Goal: Task Accomplishment & Management: Use online tool/utility

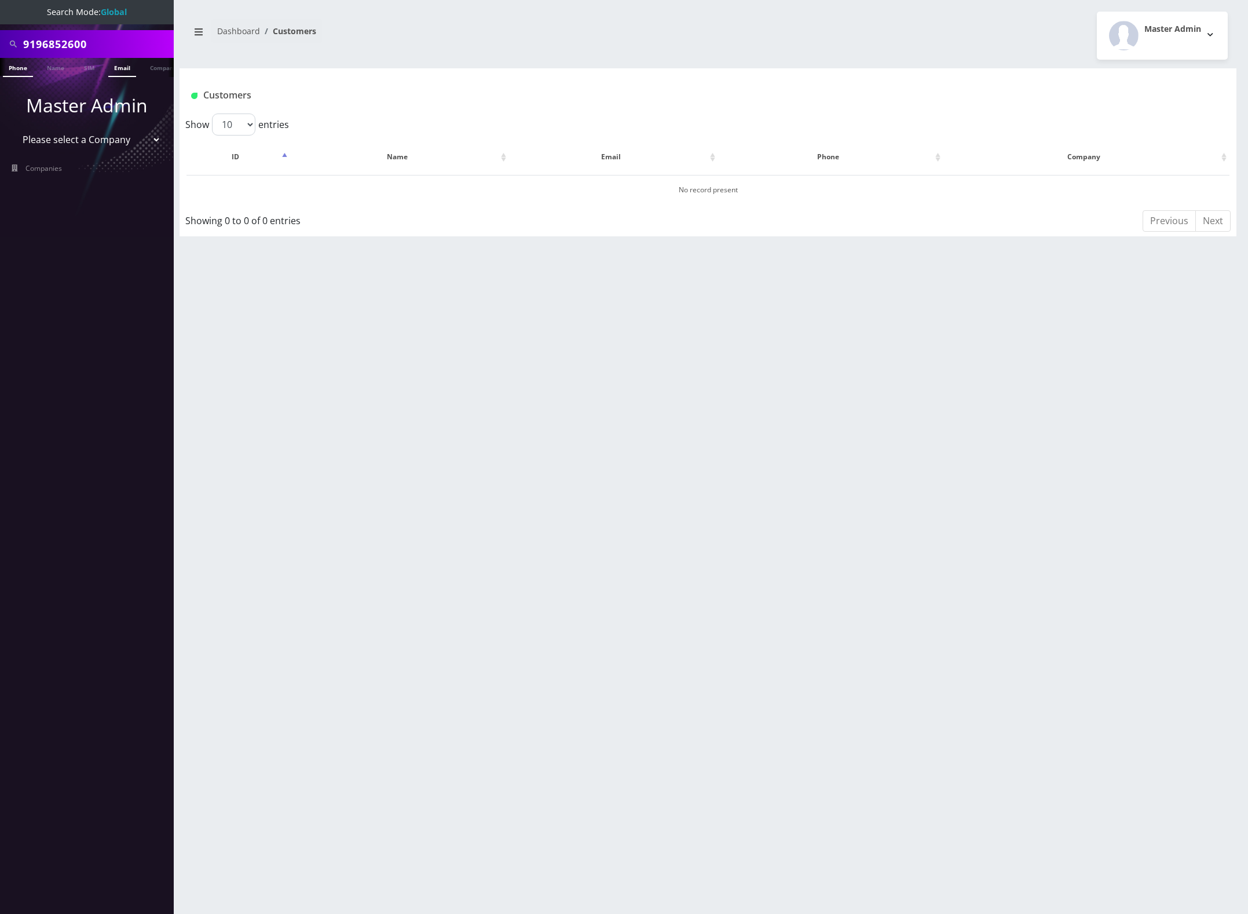
scroll to position [0, 6]
click at [100, 140] on select "Please select a Company Teltik Production My Link Mobile VennMobile Unlimited A…" at bounding box center [87, 140] width 148 height 22
select select "13"
click at [13, 129] on select "Please select a Company Teltik Production My Link Mobile VennMobile Unlimited A…" at bounding box center [87, 140] width 148 height 22
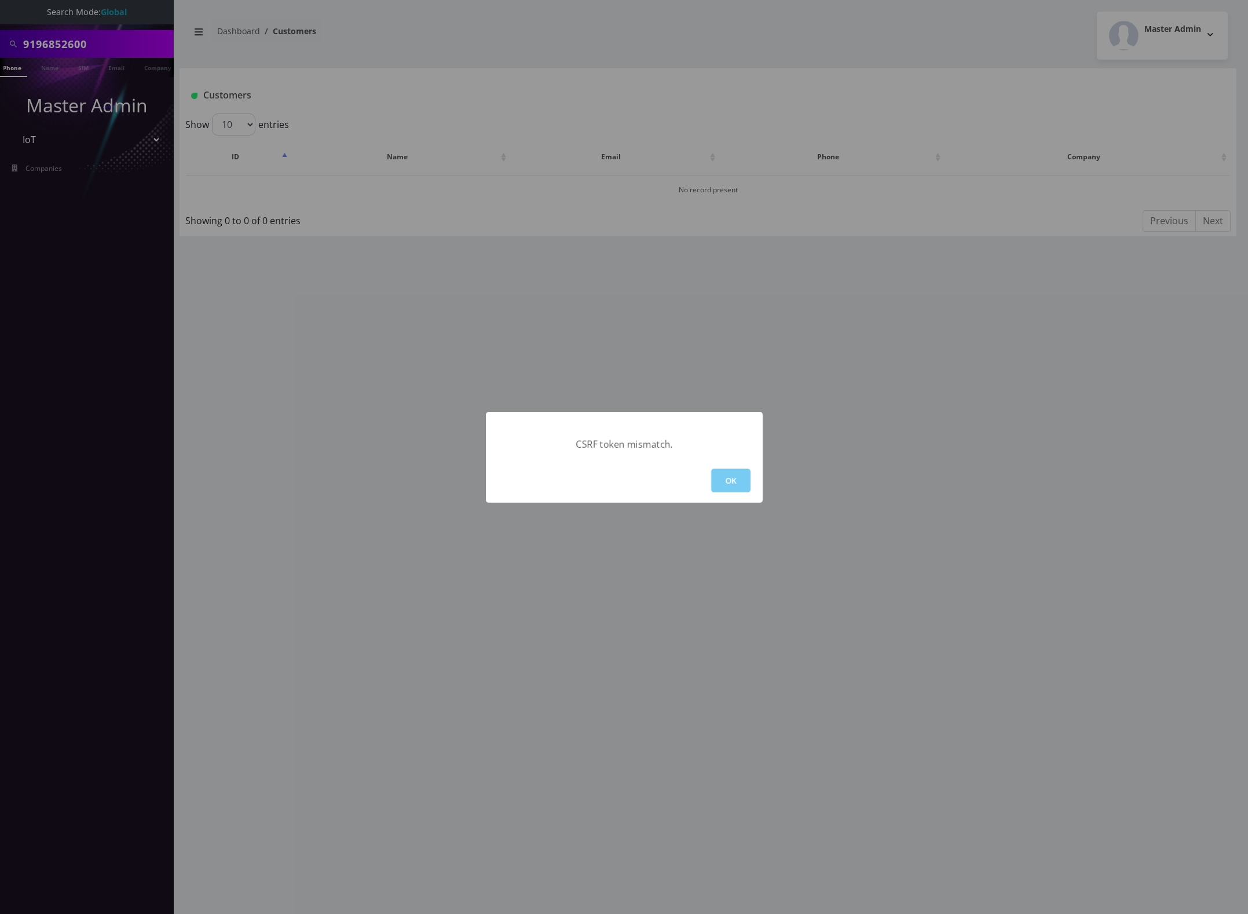
click at [730, 481] on button "OK" at bounding box center [730, 481] width 39 height 24
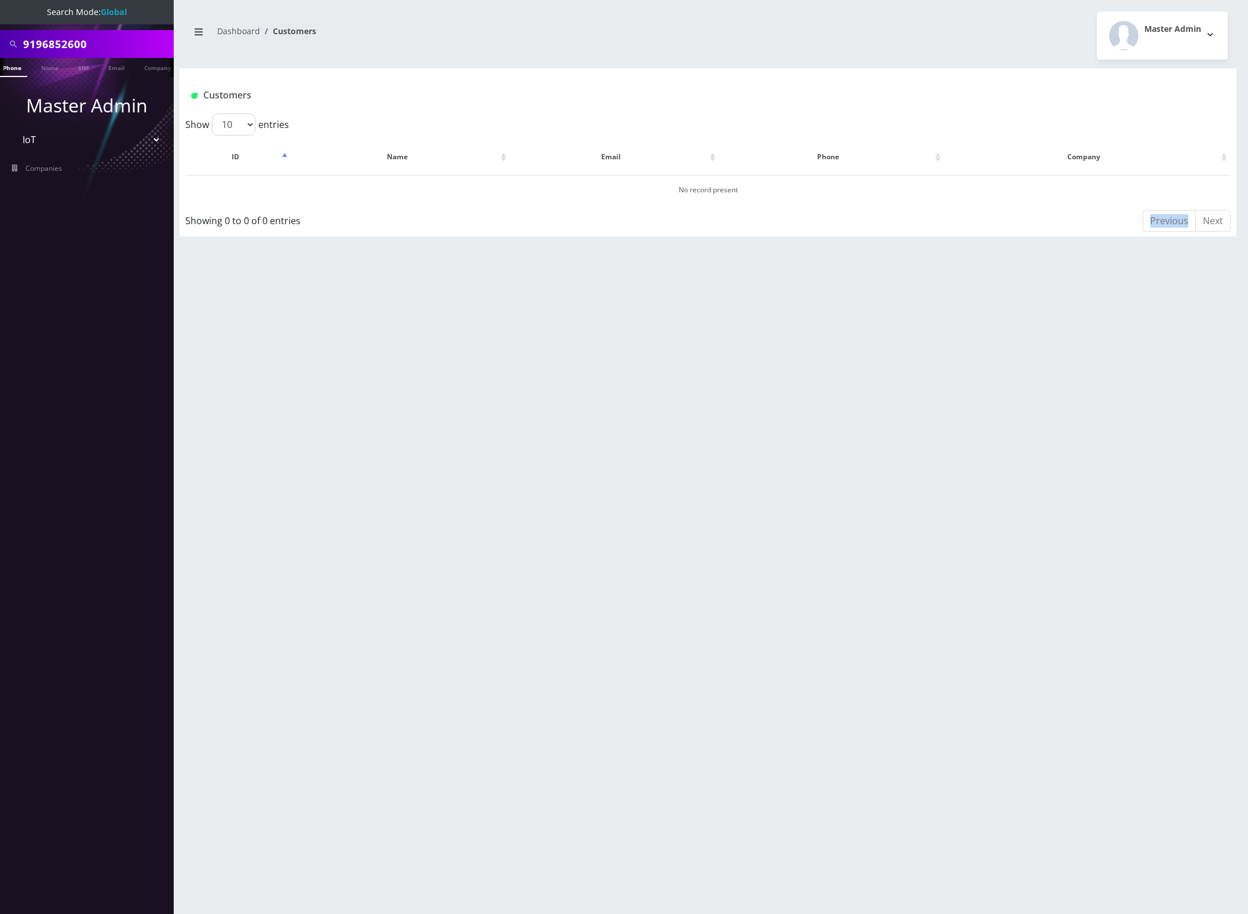
click at [730, 481] on div "9196852600 Phone Name SIM Email Company Customer Dashboard Customers Master Adm…" at bounding box center [708, 457] width 1080 height 914
click at [141, 145] on select "Please select a Company Teltik Production My Link Mobile VennMobile Unlimited A…" at bounding box center [87, 140] width 148 height 22
click at [122, 137] on select "Please select a Company Teltik Production My Link Mobile VennMobile Unlimited A…" at bounding box center [87, 140] width 148 height 22
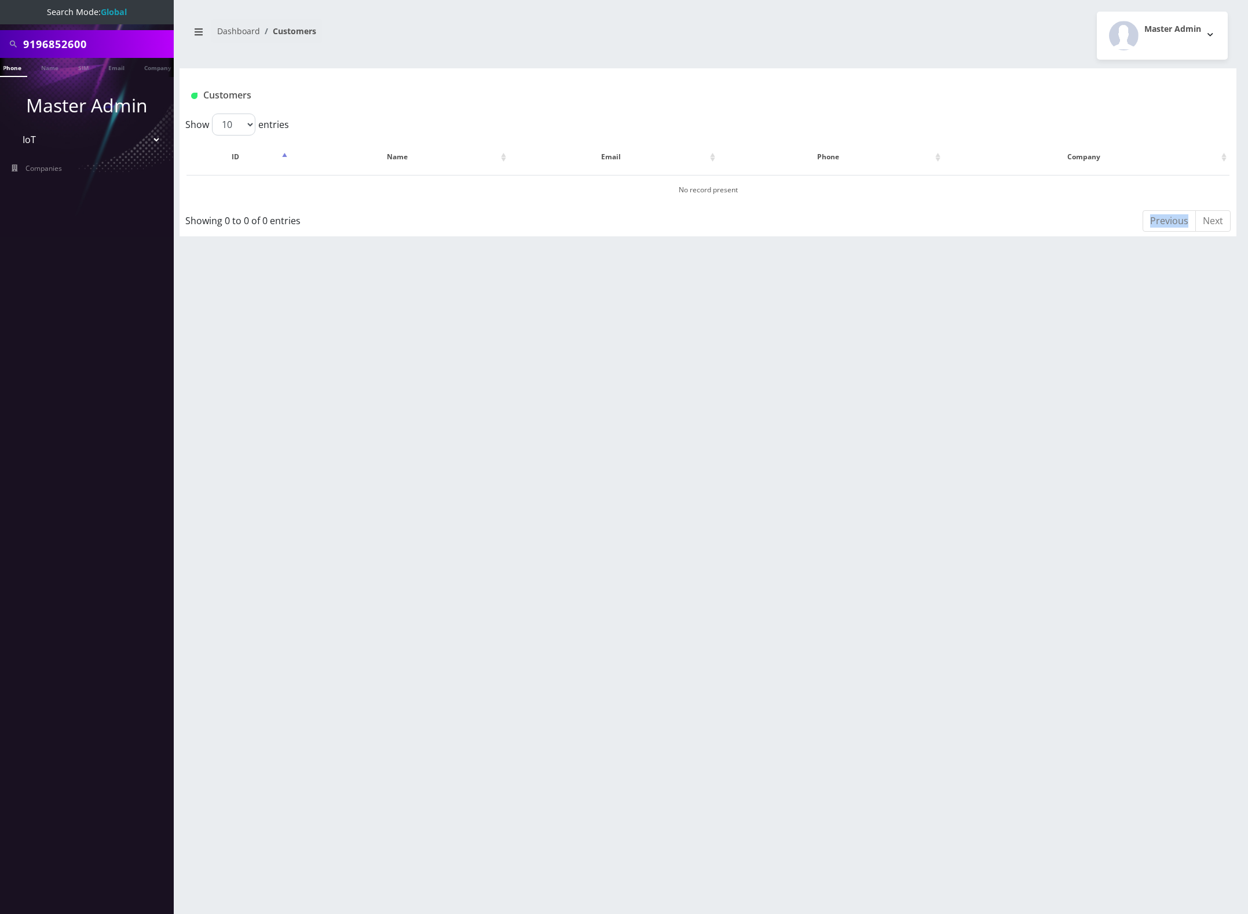
click at [123, 138] on select "Please select a Company Teltik Production My Link Mobile VennMobile Unlimited A…" at bounding box center [87, 140] width 148 height 22
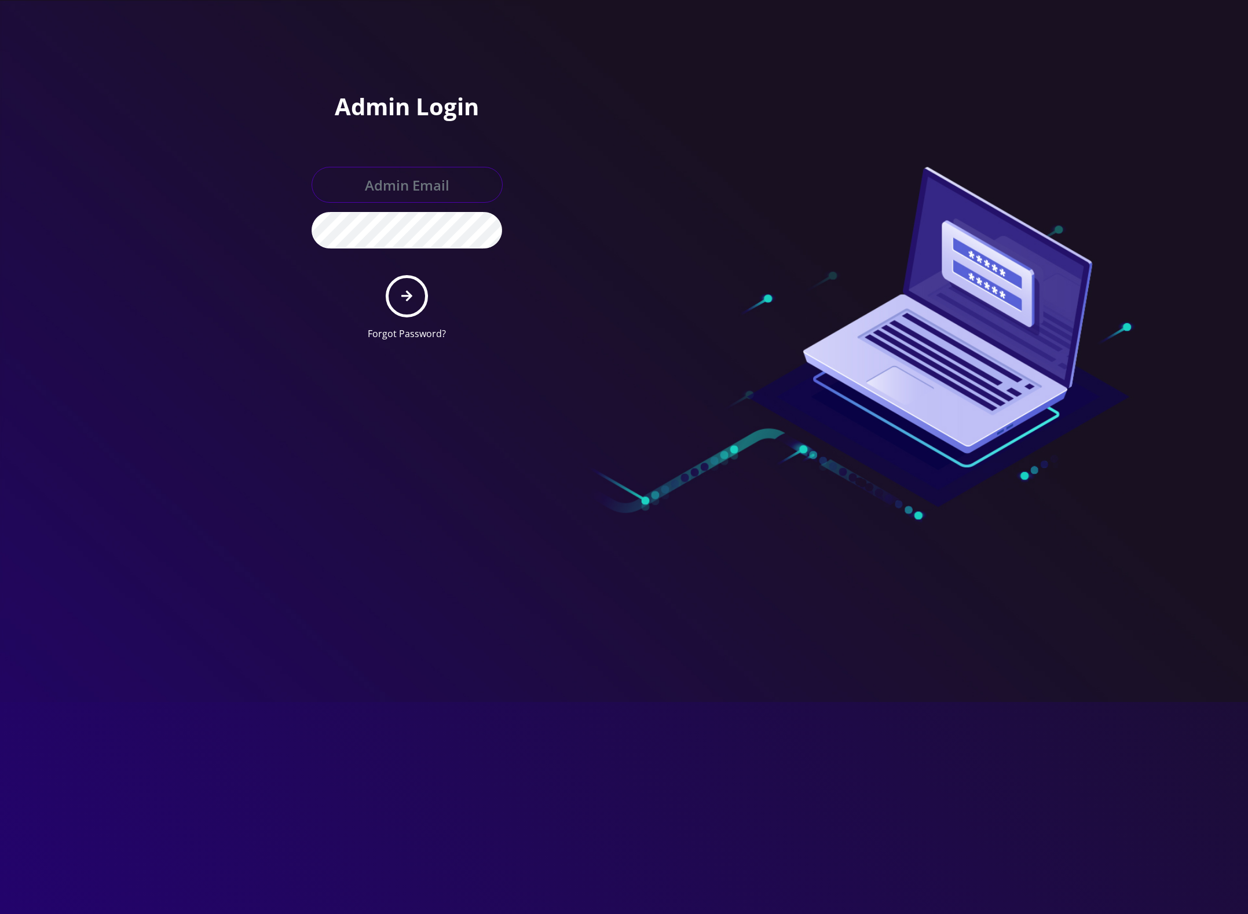
type input "master@britewireless.com"
click at [399, 296] on button "submit" at bounding box center [407, 296] width 42 height 42
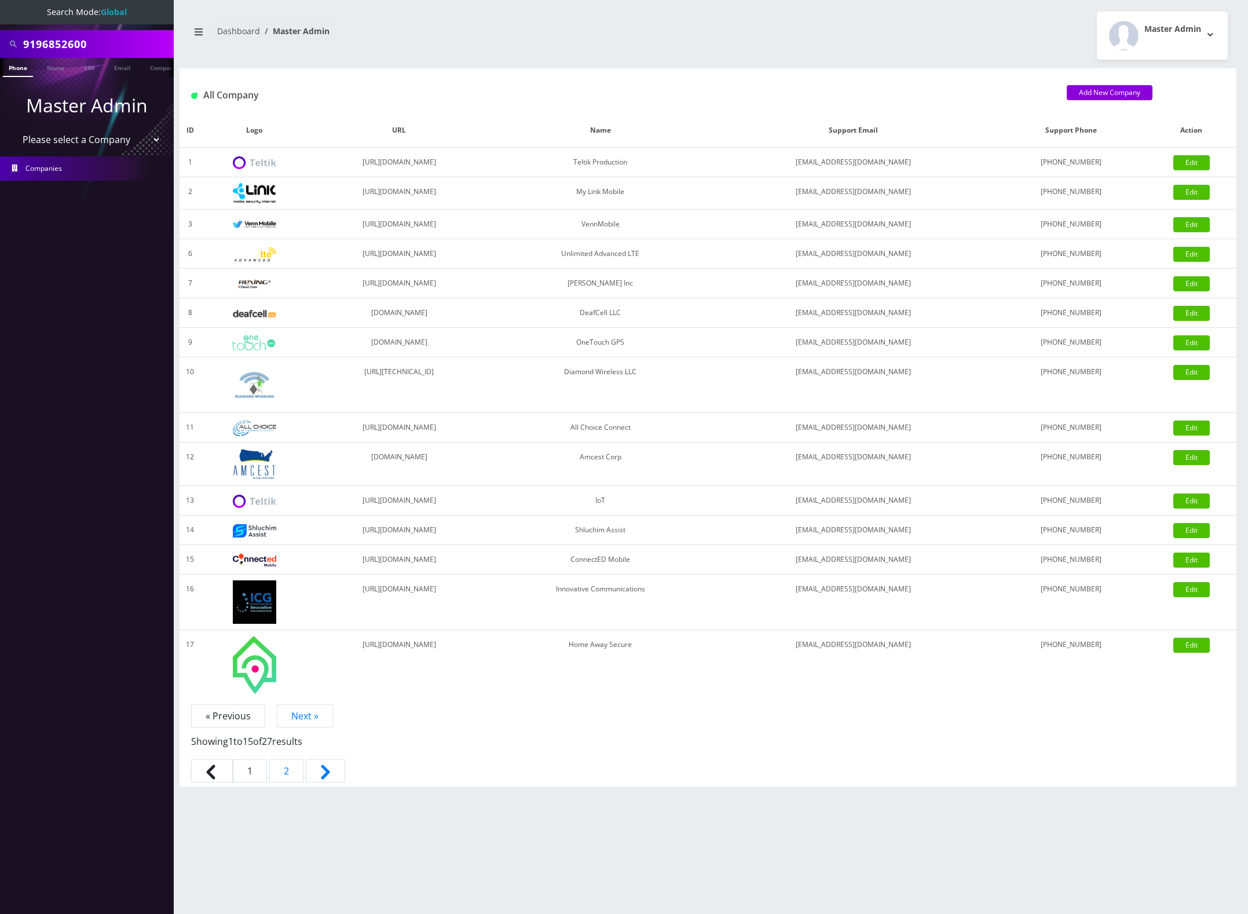
click at [88, 141] on select "Please select a Company Teltik Production My Link Mobile VennMobile Unlimited A…" at bounding box center [87, 140] width 148 height 22
select select "13"
click at [13, 129] on select "Please select a Company Teltik Production My Link Mobile VennMobile Unlimited A…" at bounding box center [87, 140] width 148 height 22
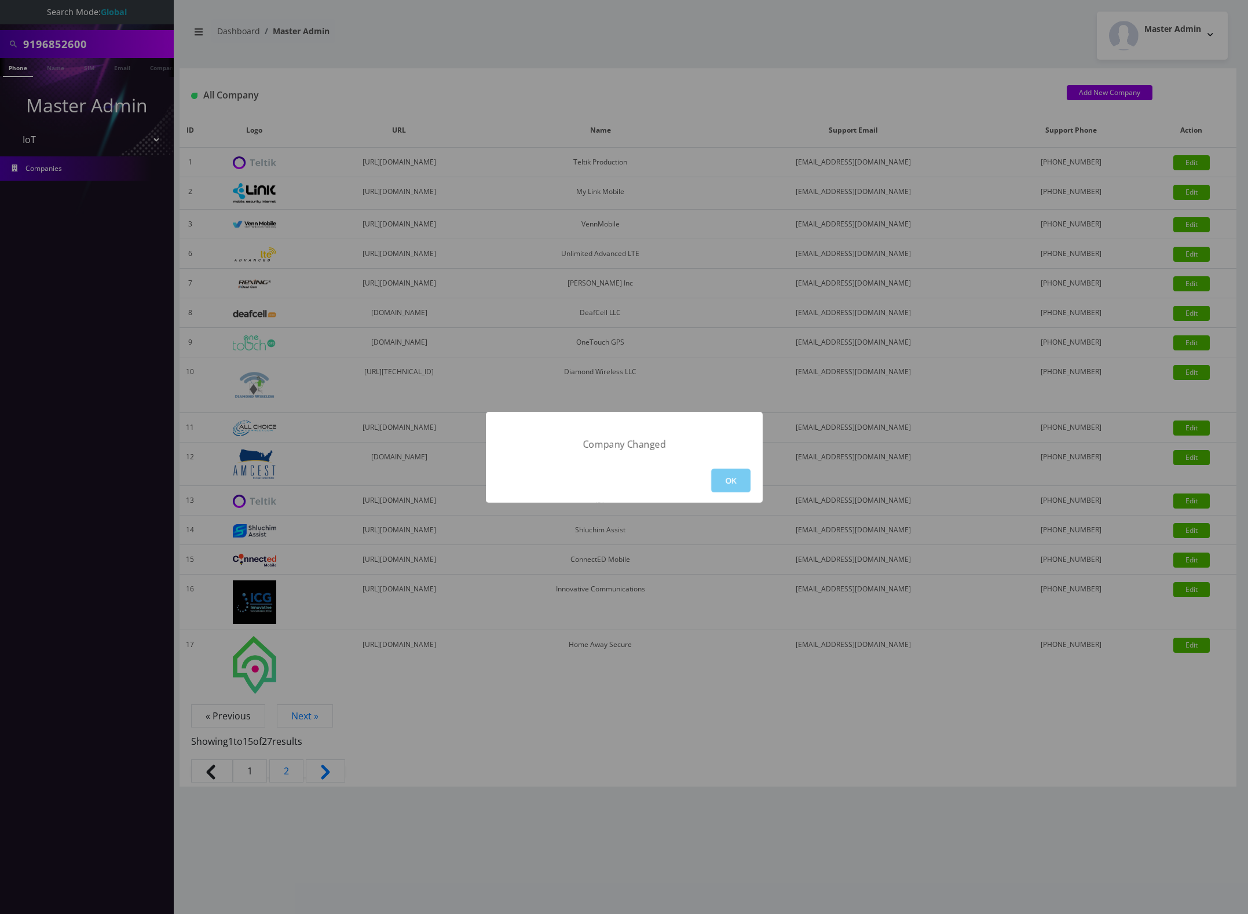
click at [731, 474] on button "OK" at bounding box center [730, 481] width 39 height 24
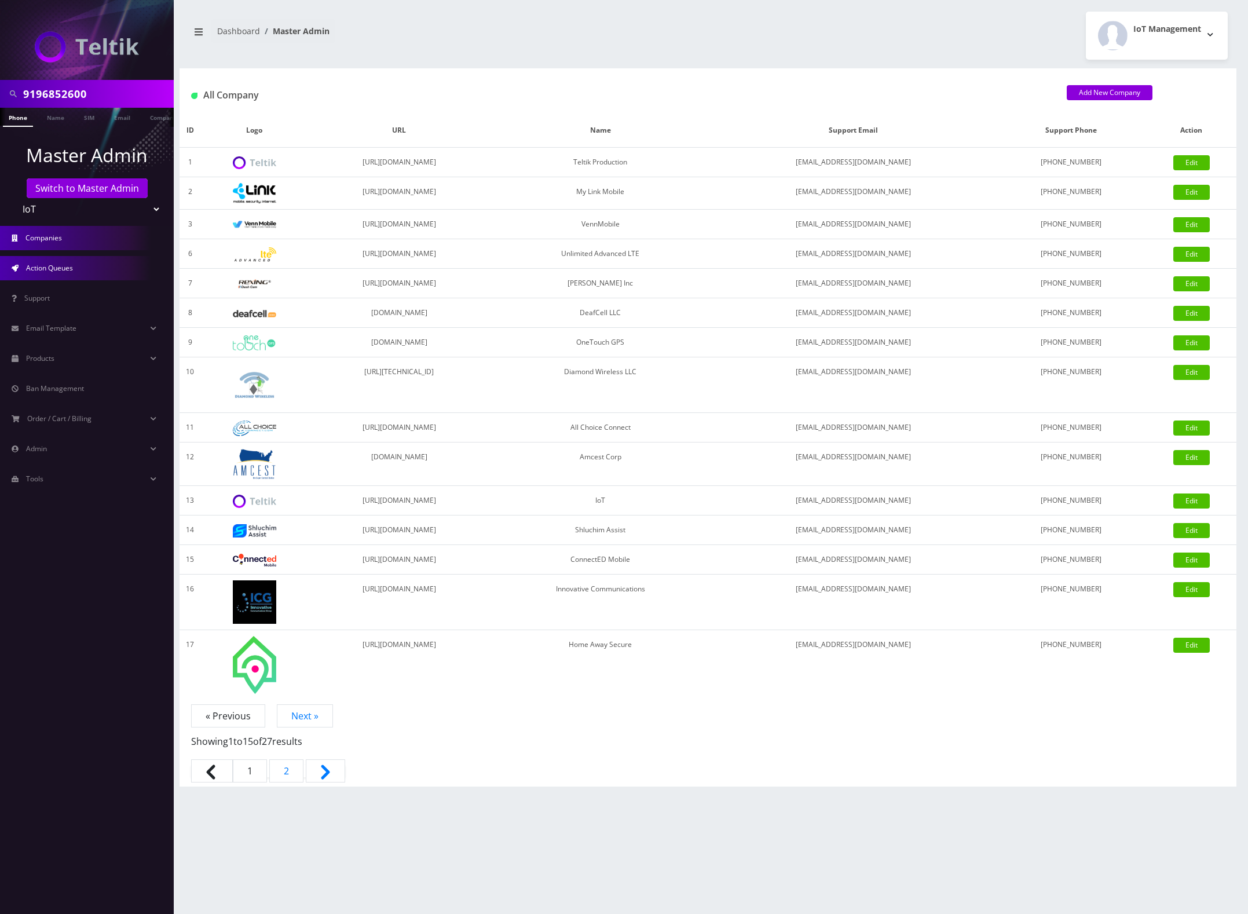
click at [91, 264] on link "Action Queues" at bounding box center [87, 268] width 174 height 24
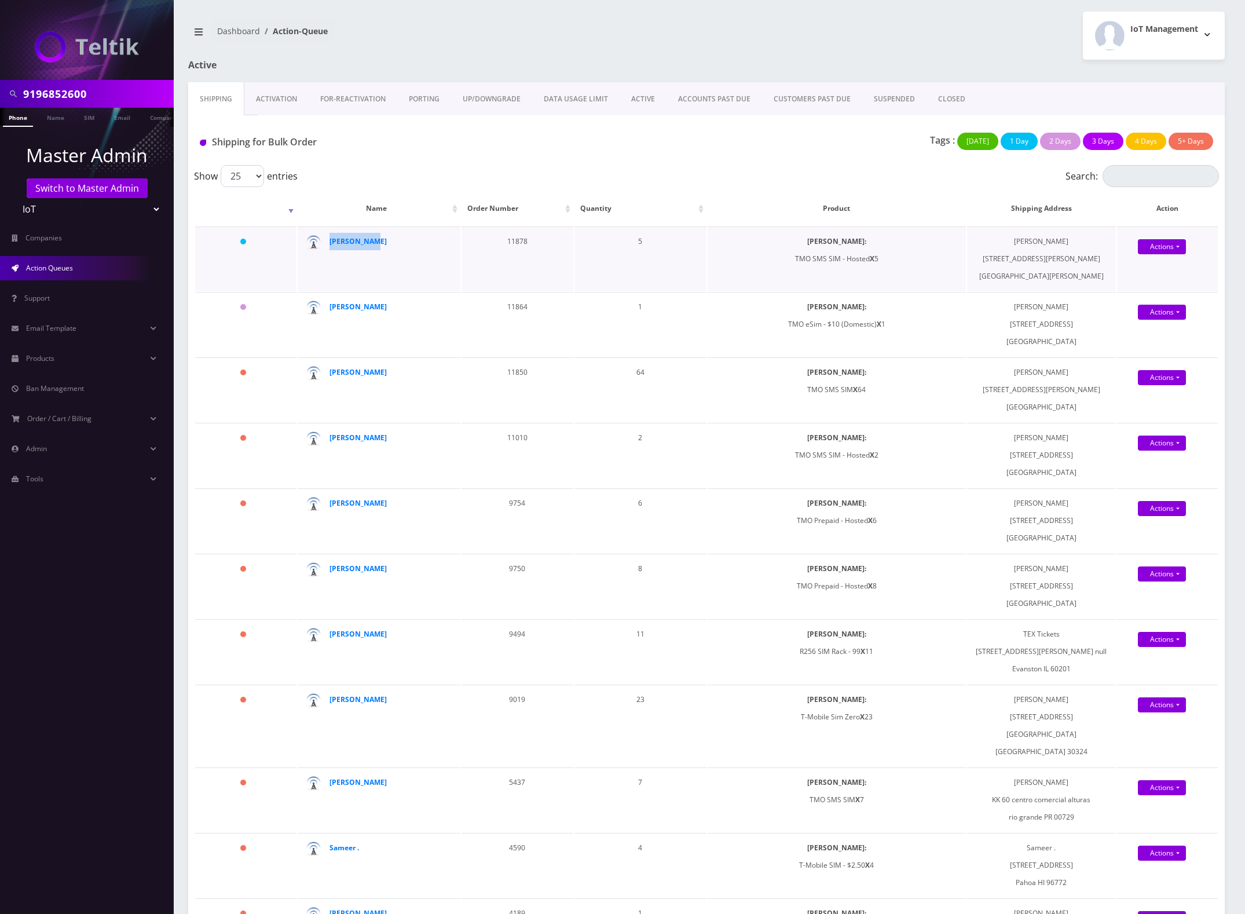
drag, startPoint x: 385, startPoint y: 241, endPoint x: 328, endPoint y: 247, distance: 57.1
click at [330, 247] on div "[PERSON_NAME]" at bounding box center [382, 241] width 105 height 17
copy strong "[PERSON_NAME]"
click at [820, 158] on div "Shipping for Bulk Order Tags : Today 1 Day 2 Days 3 Days 4 Days 5+ Days" at bounding box center [706, 140] width 1037 height 50
click at [349, 241] on strong "[PERSON_NAME]" at bounding box center [358, 241] width 57 height 10
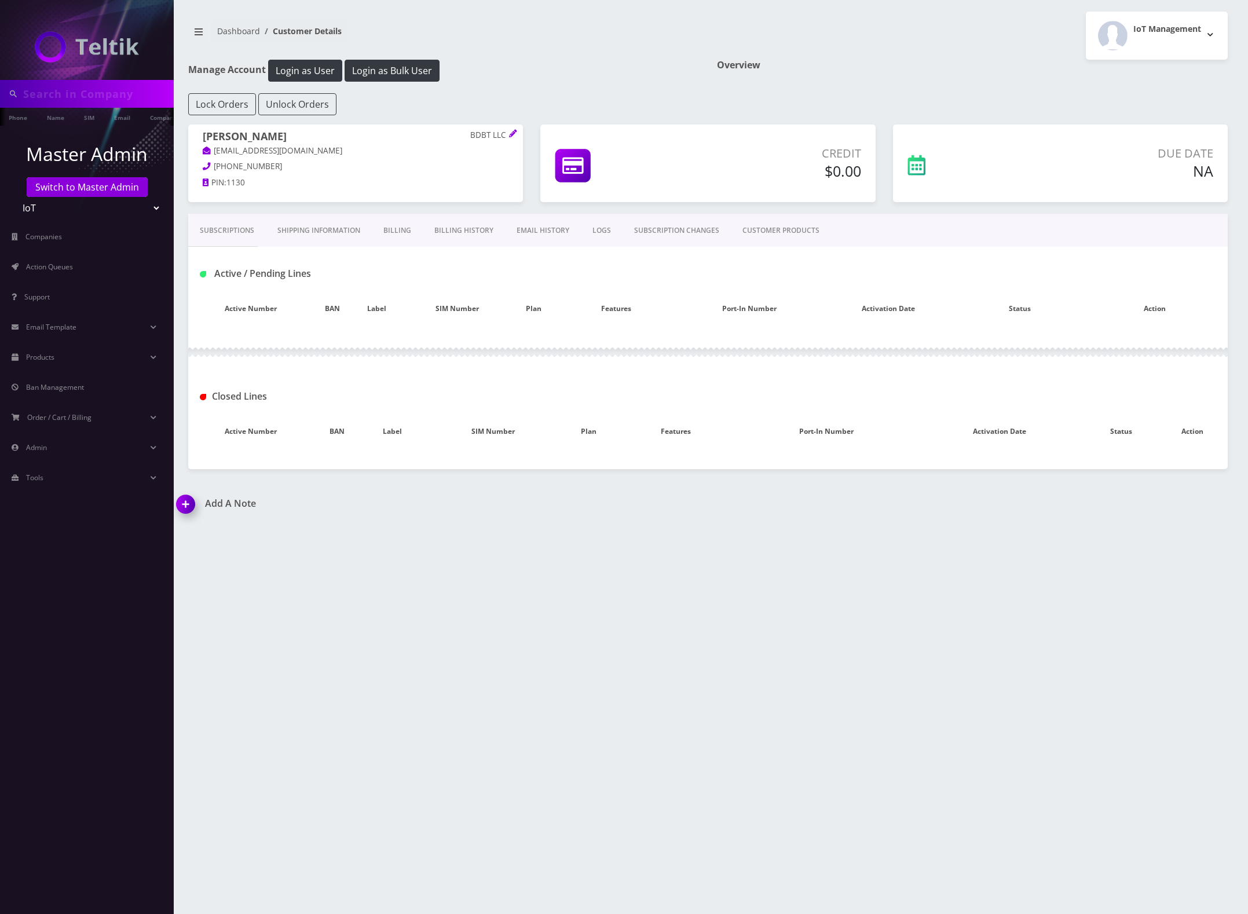
type input "9196852600"
type input "[PHONE_NUMBER]"
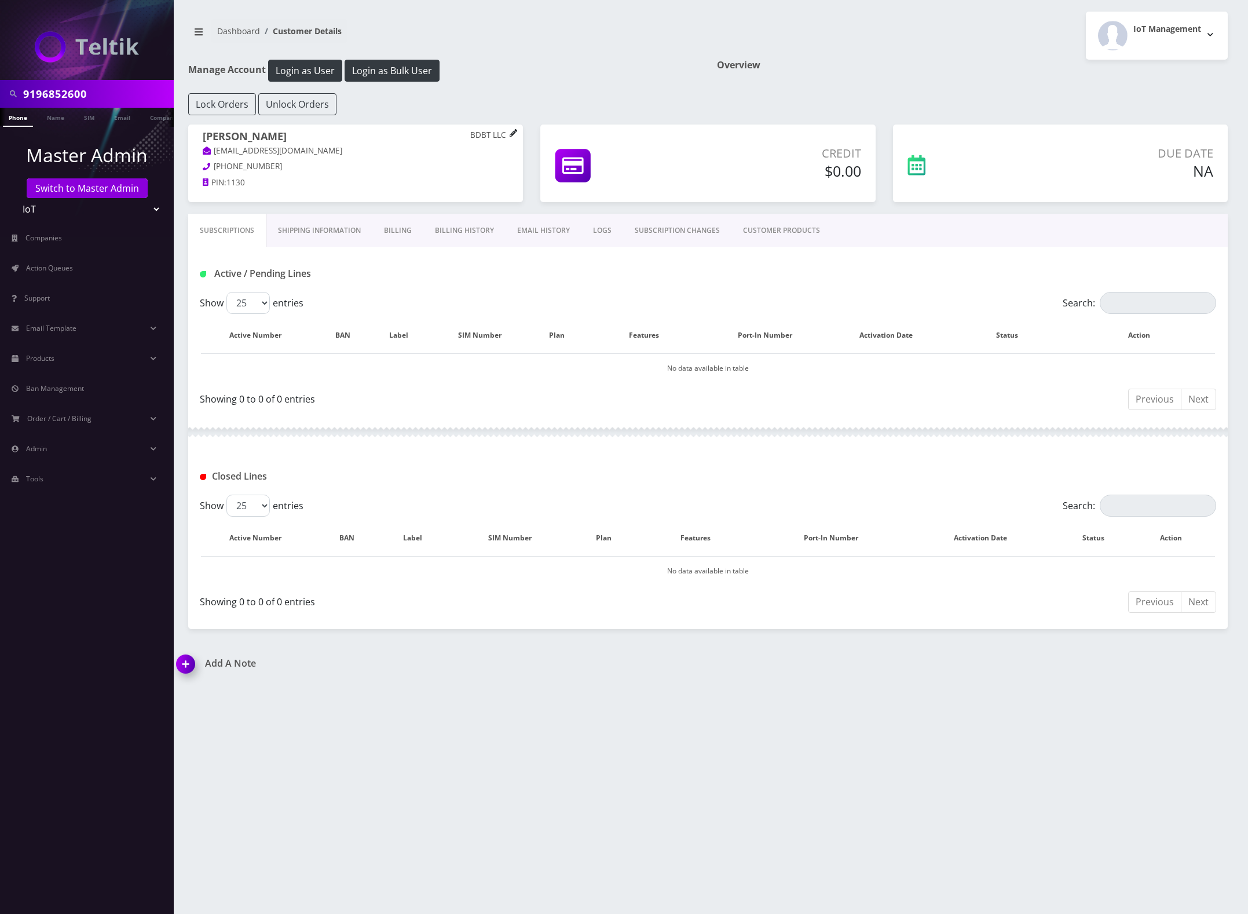
click at [514, 131] on icon at bounding box center [514, 133] width 8 height 8
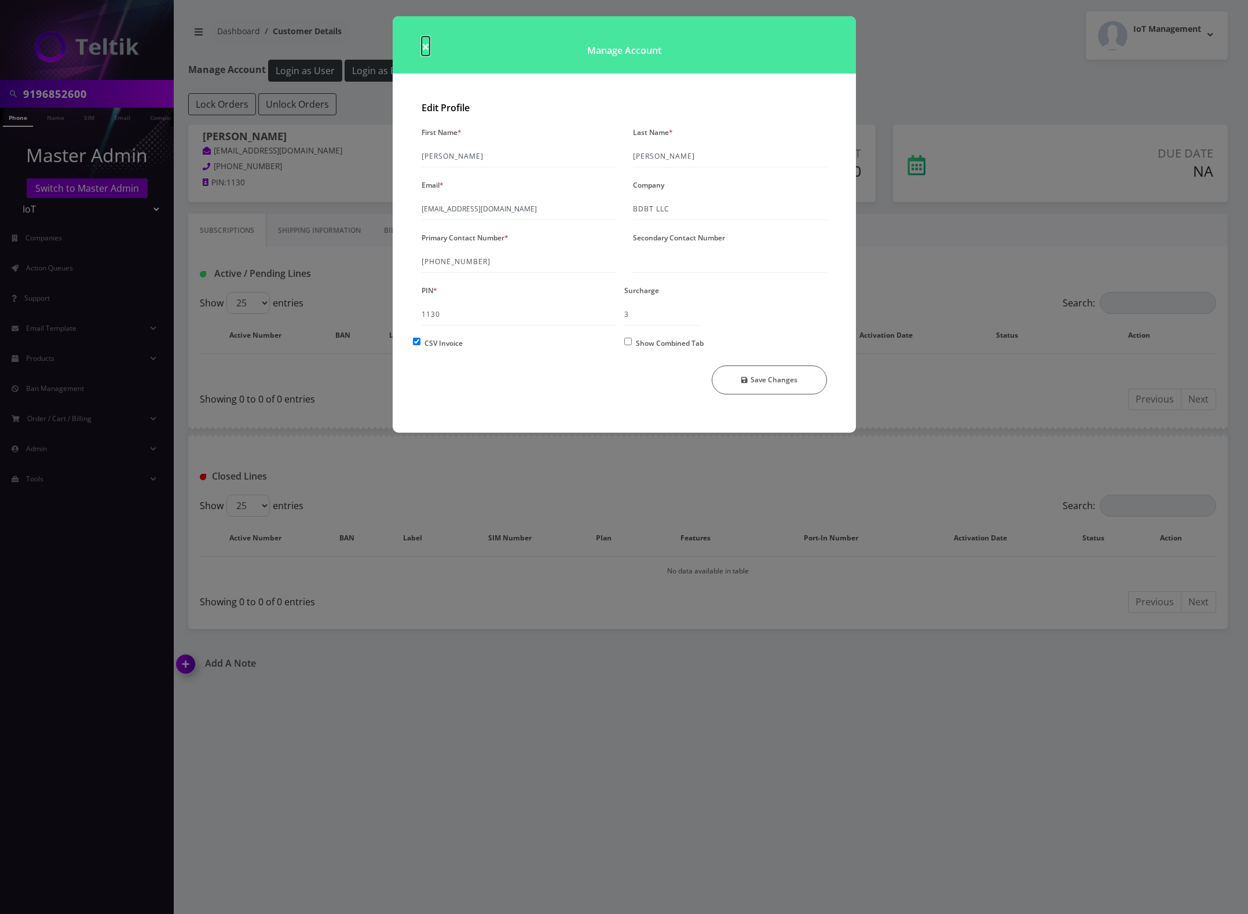
click at [426, 46] on span "×" at bounding box center [426, 45] width 8 height 19
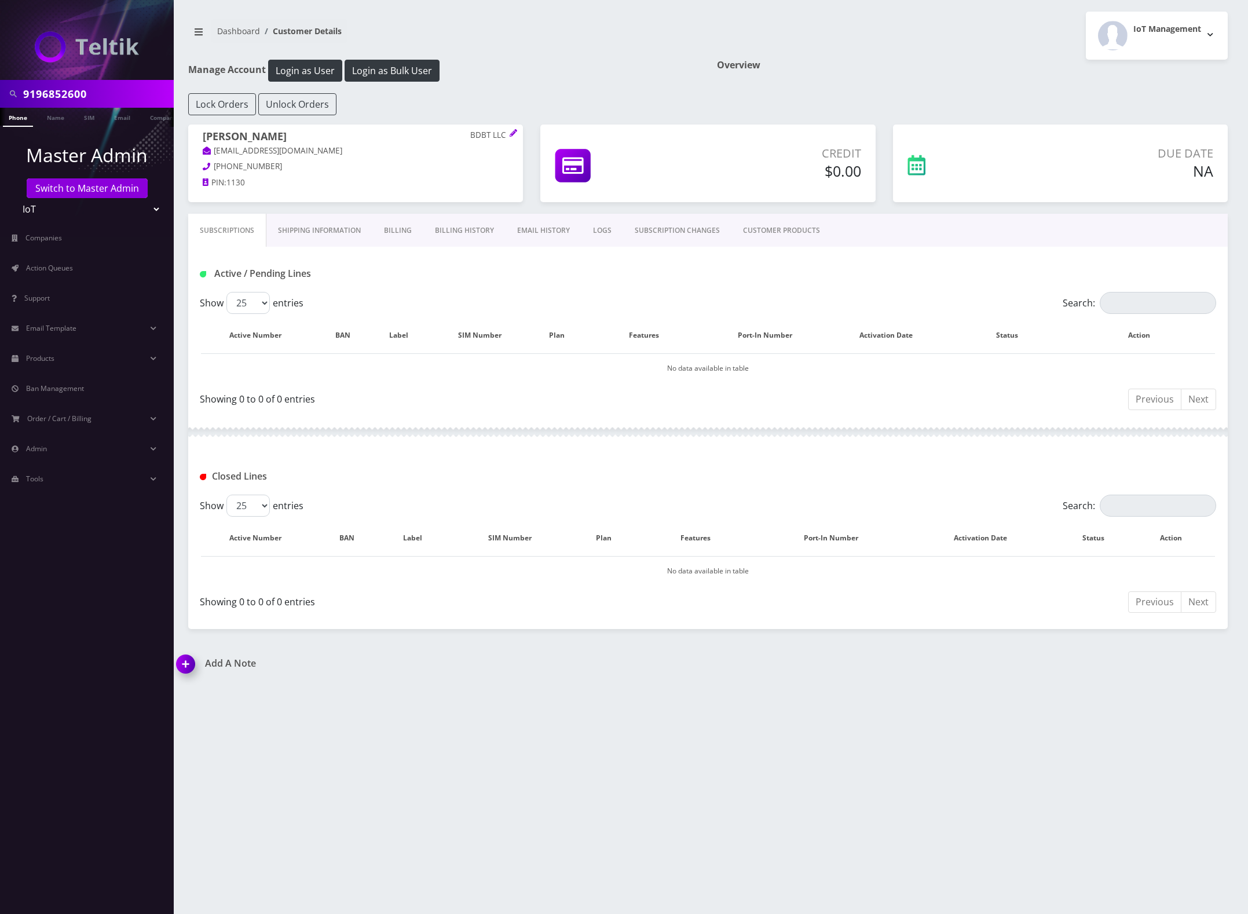
click at [776, 240] on link "CUSTOMER PRODUCTS" at bounding box center [782, 231] width 100 height 34
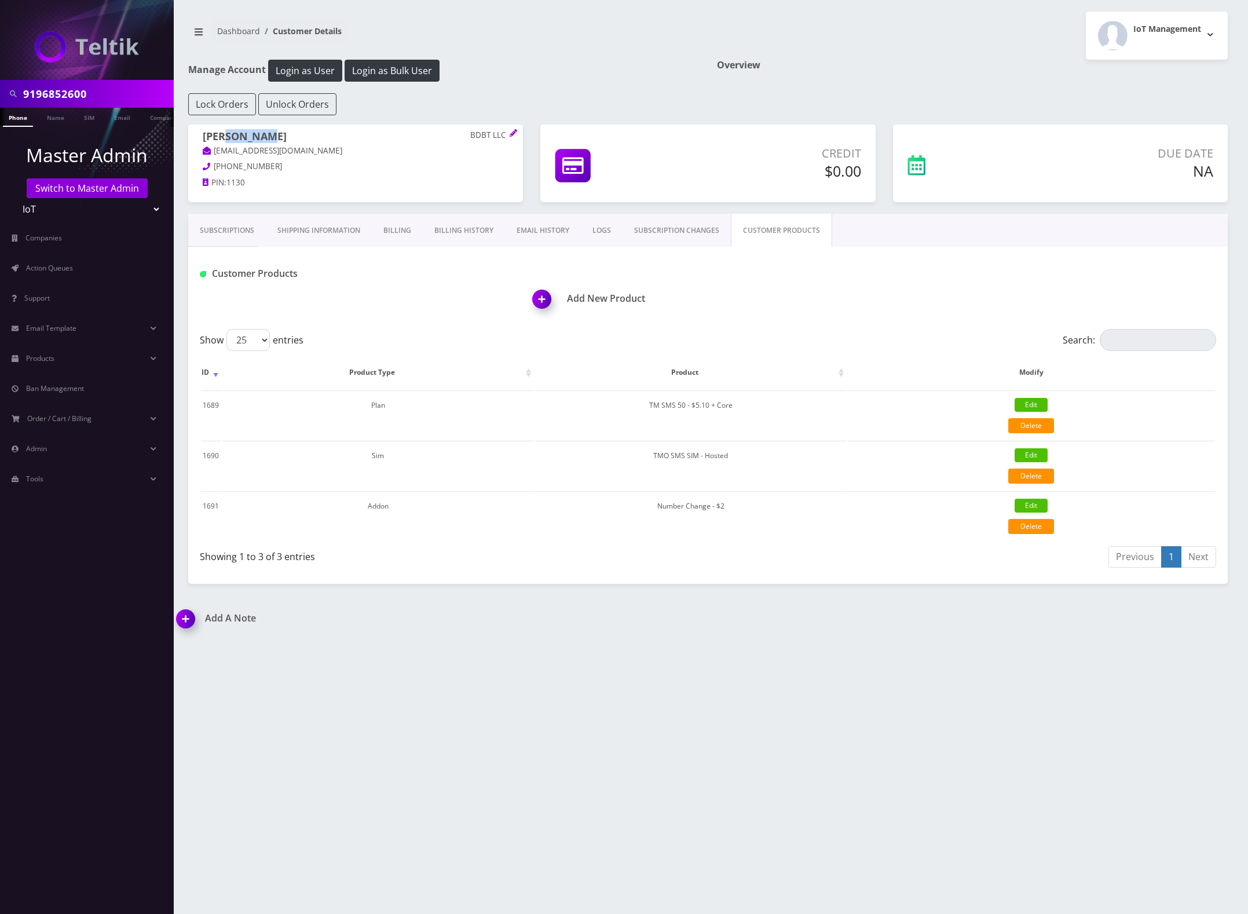
drag, startPoint x: 259, startPoint y: 137, endPoint x: 224, endPoint y: 133, distance: 34.9
click at [224, 133] on h1 "Jon Miesner BDBT LLC" at bounding box center [356, 137] width 306 height 14
copy h1 "[PERSON_NAME]"
click at [224, 231] on link "Subscriptions" at bounding box center [227, 231] width 78 height 34
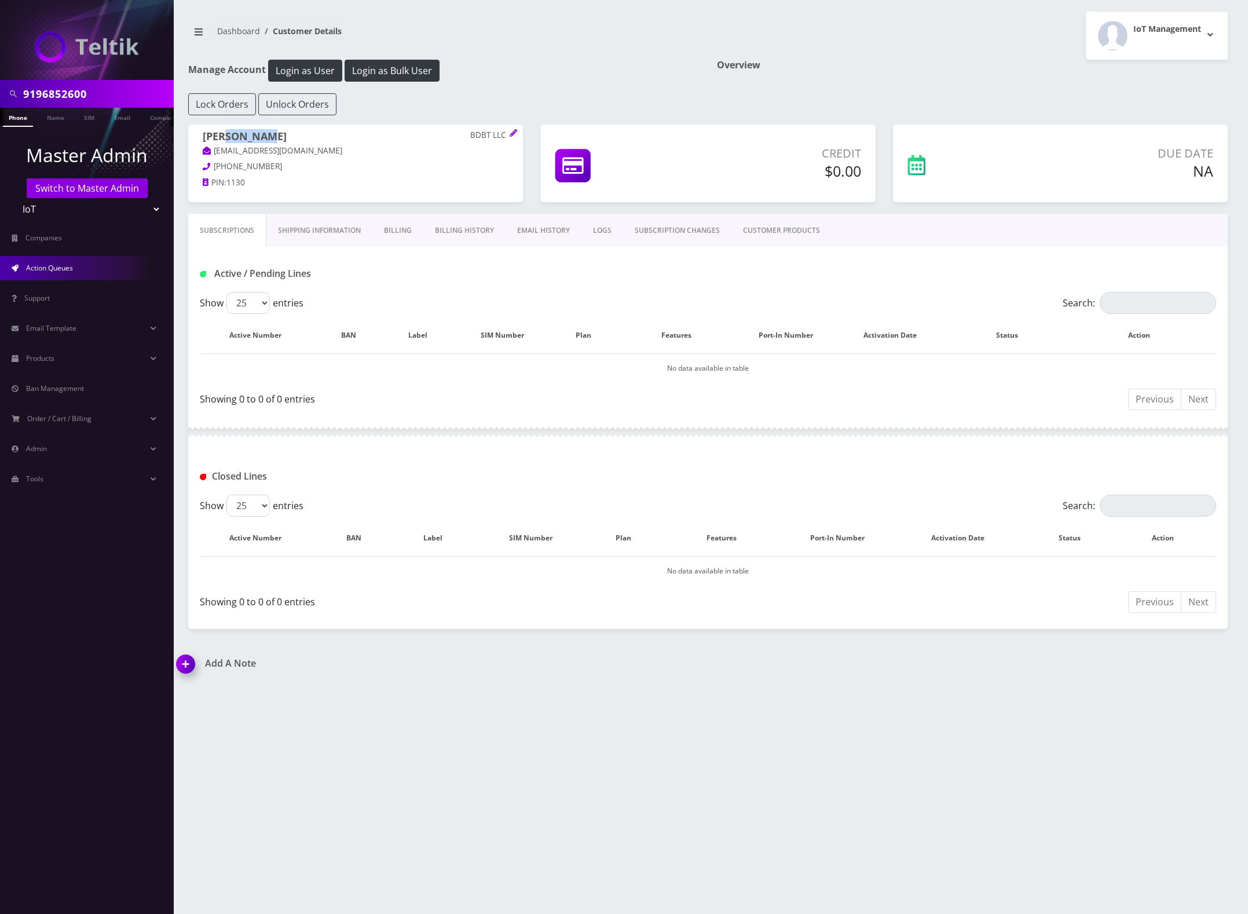
click at [73, 264] on span "Action Queues" at bounding box center [49, 268] width 47 height 10
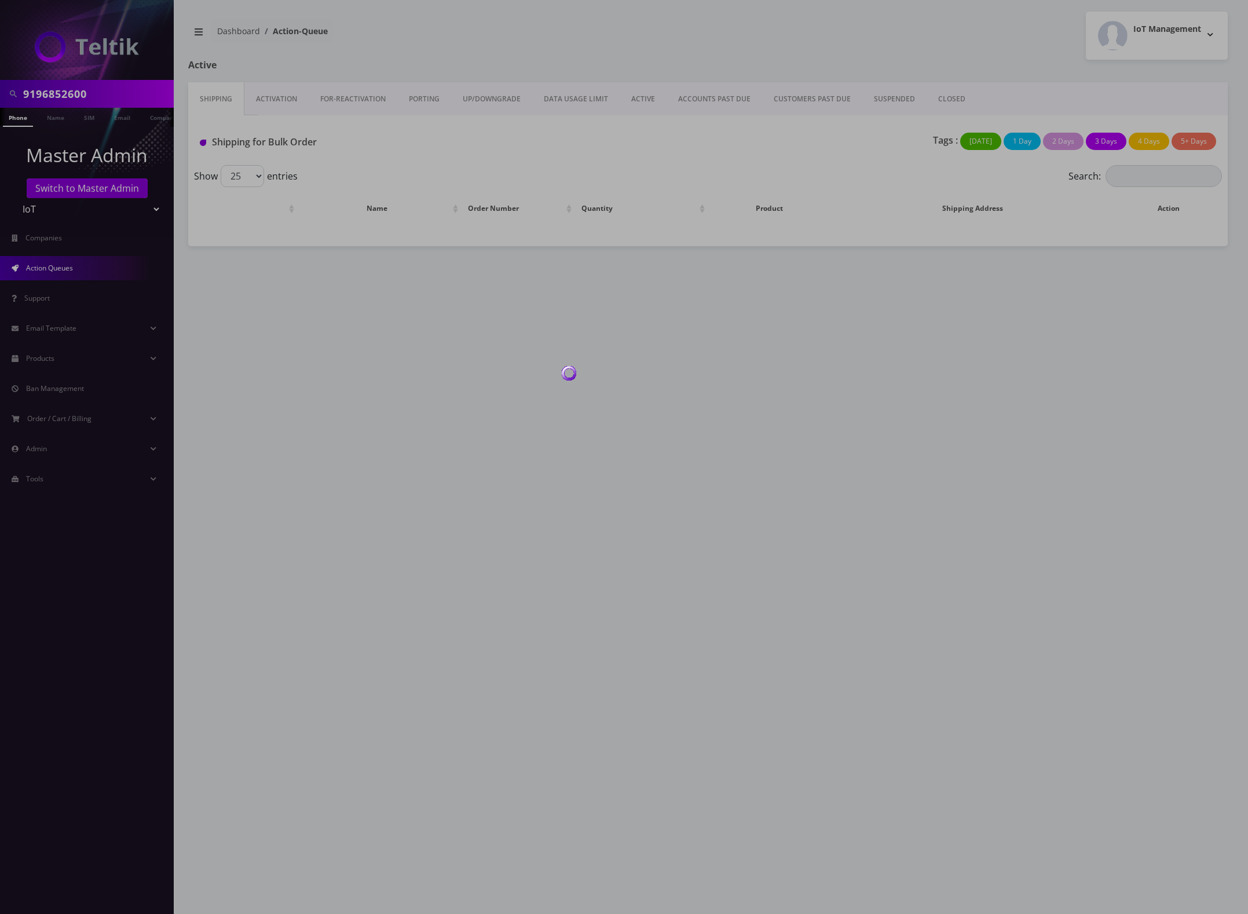
click at [284, 100] on div at bounding box center [624, 457] width 1248 height 914
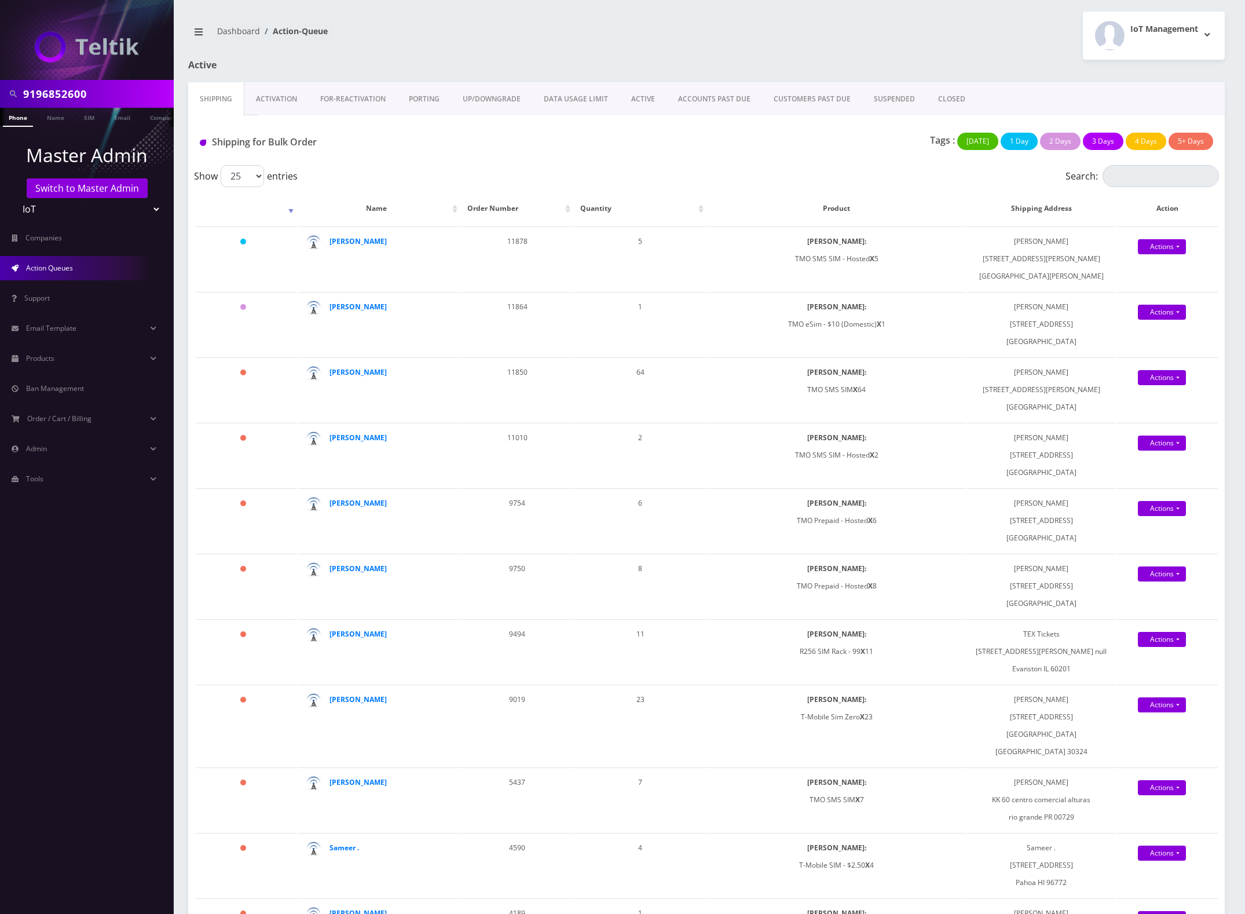
click at [284, 100] on link "Activation" at bounding box center [276, 99] width 64 height 34
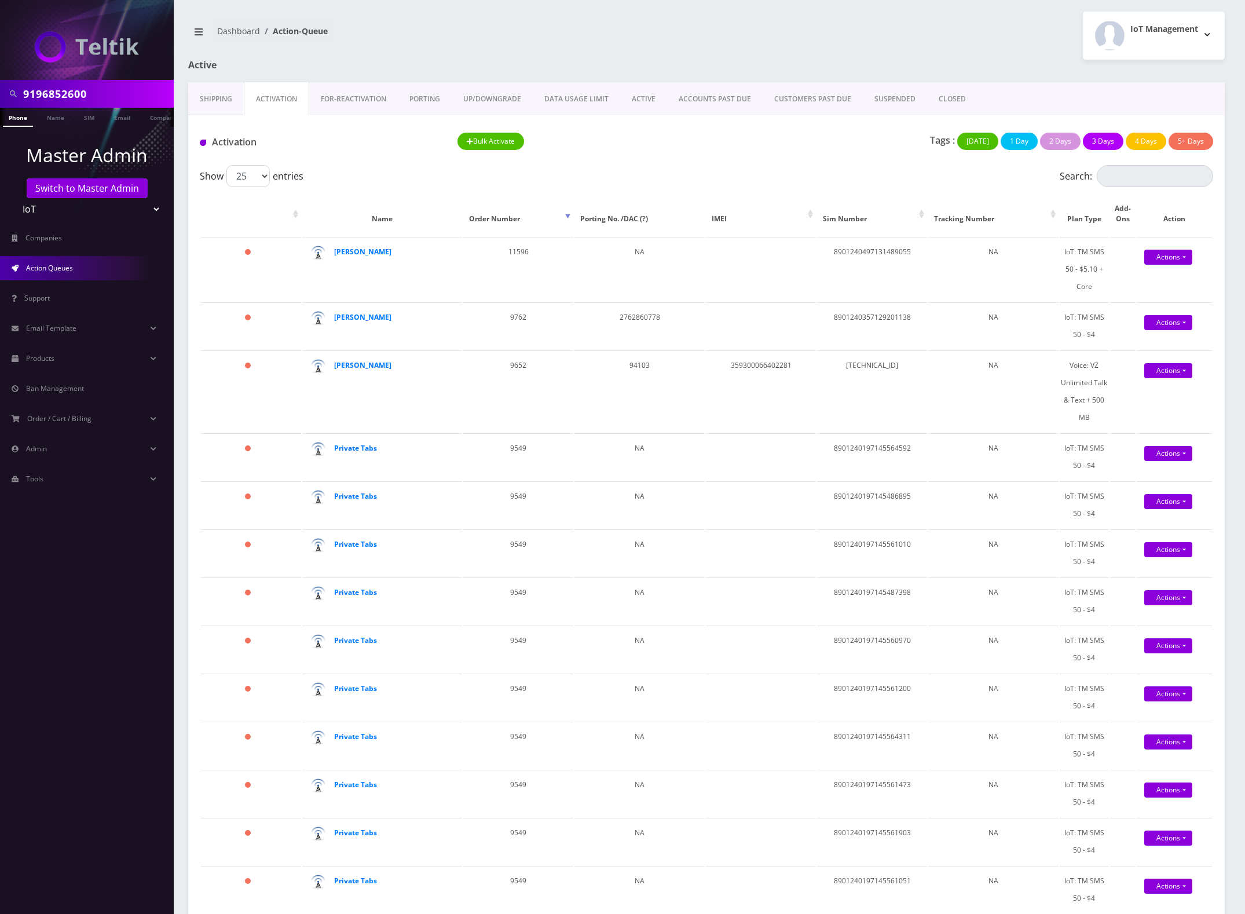
click at [235, 103] on link "Shipping" at bounding box center [216, 99] width 56 height 34
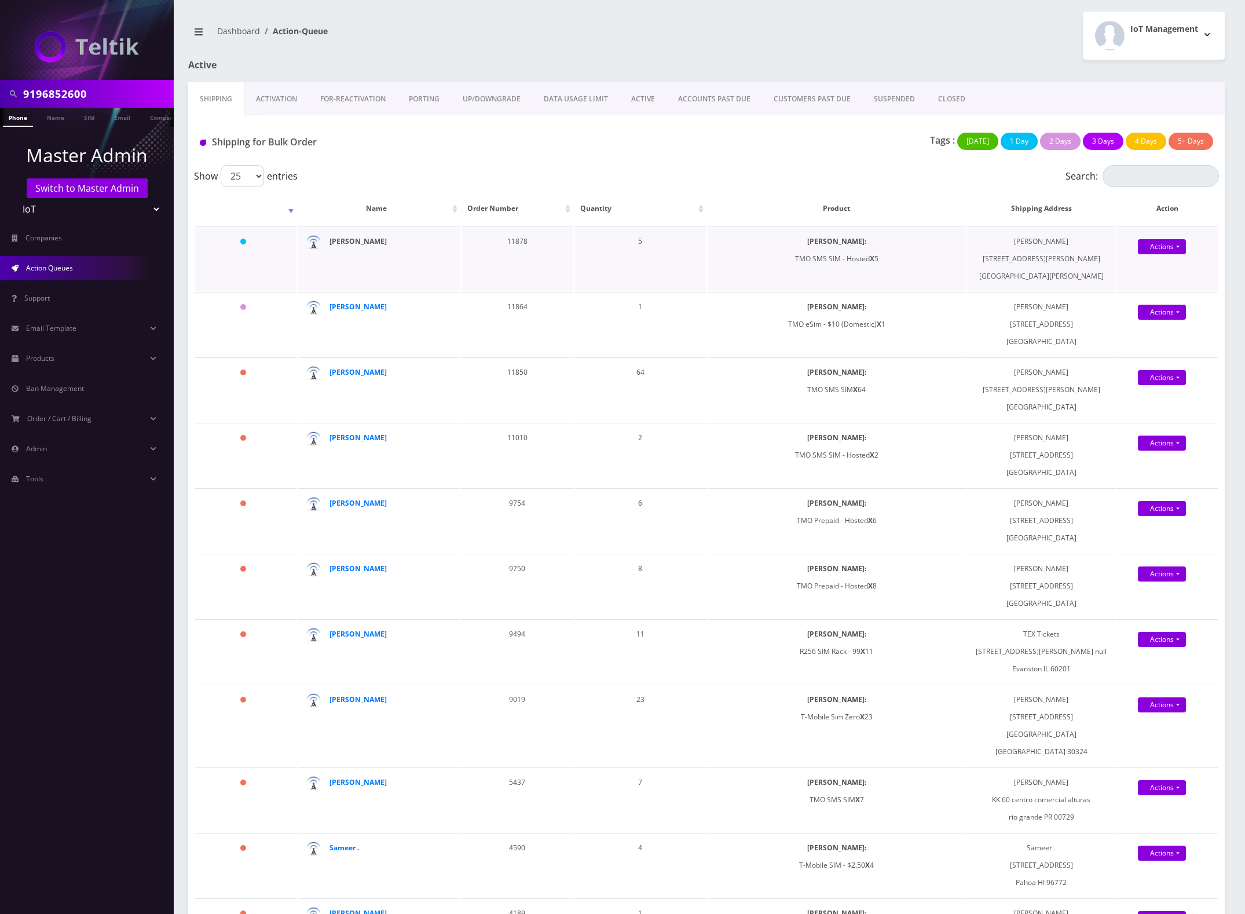
click at [346, 239] on strong "[PERSON_NAME]" at bounding box center [358, 241] width 57 height 10
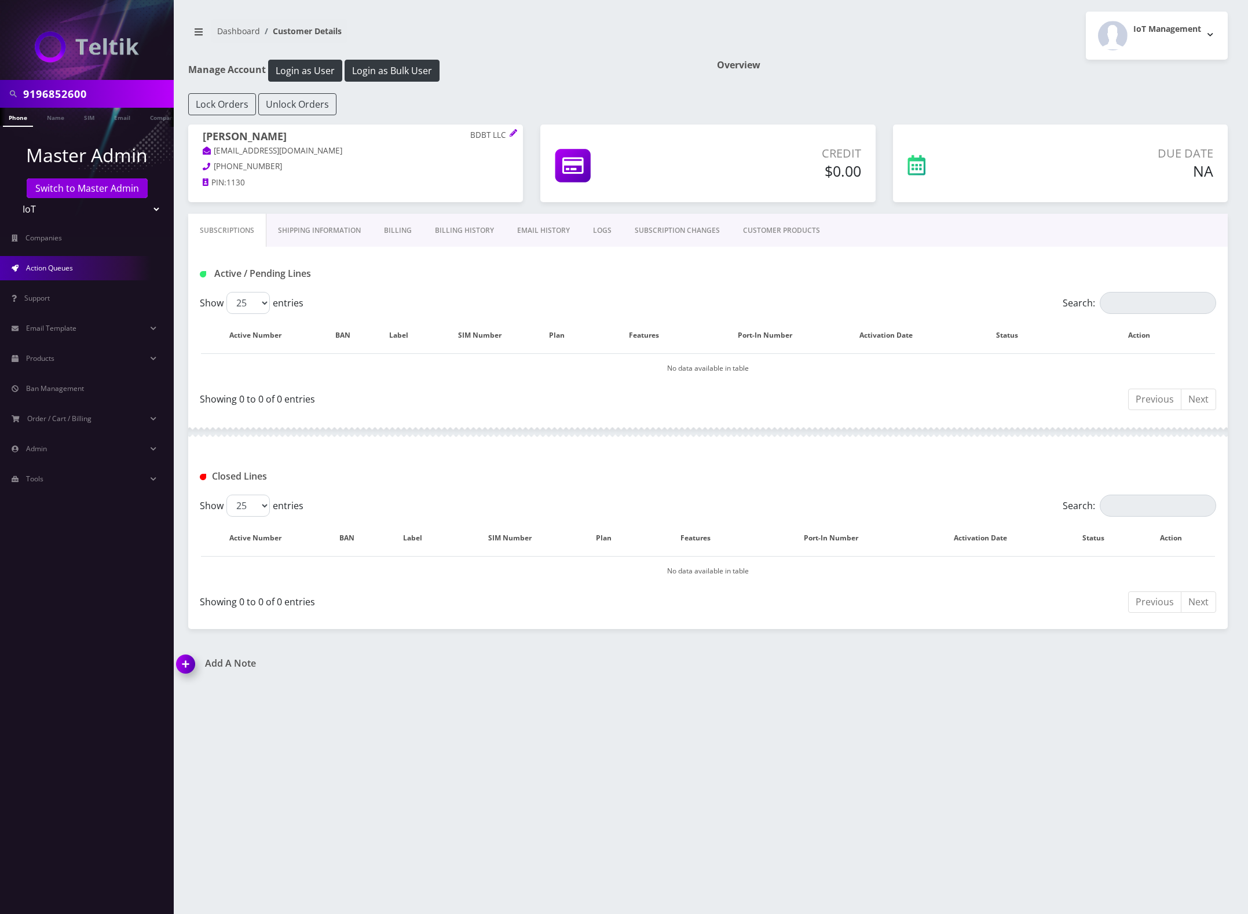
drag, startPoint x: 56, startPoint y: 267, endPoint x: 64, endPoint y: 267, distance: 8.1
click at [56, 267] on span "Action Queues" at bounding box center [49, 268] width 47 height 10
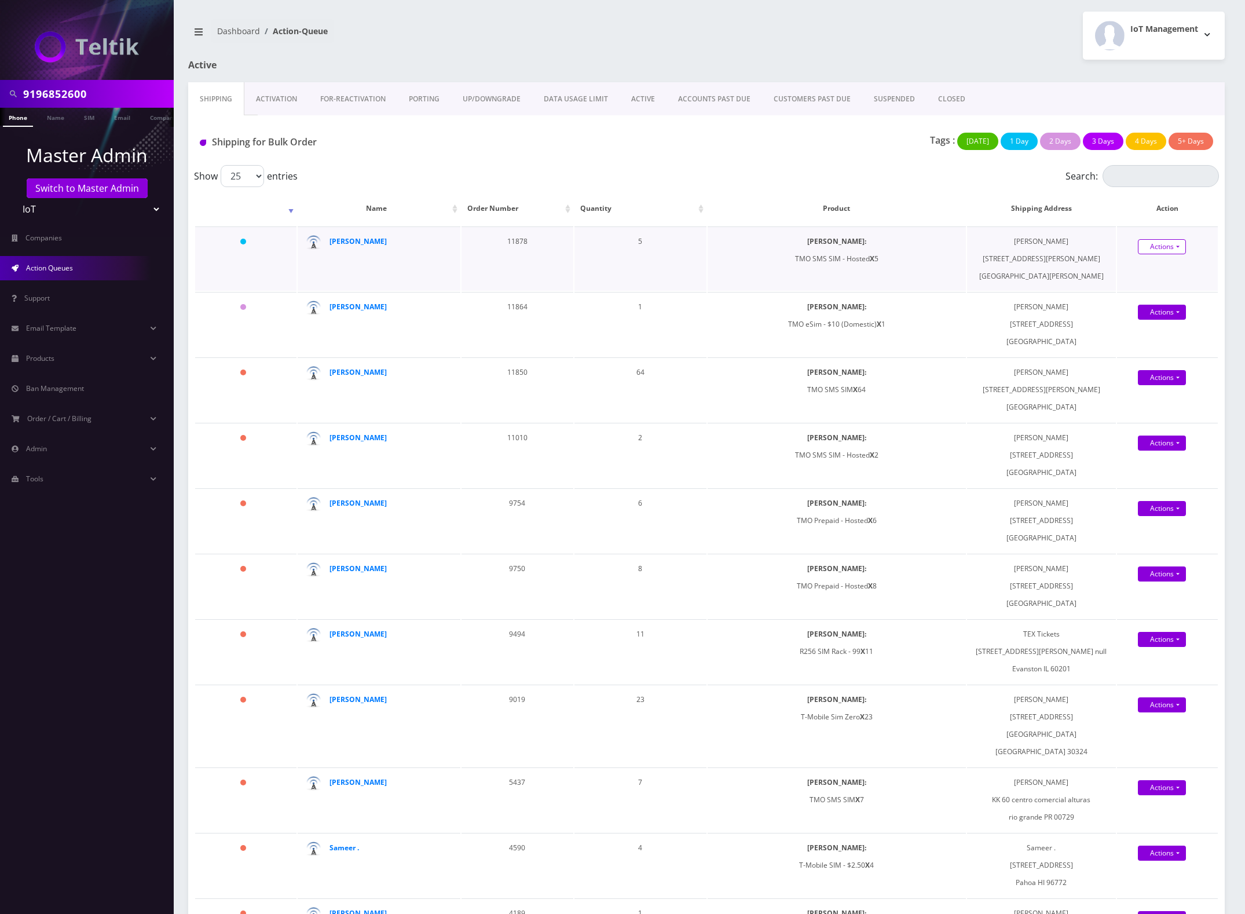
click at [1178, 242] on link "Actions" at bounding box center [1162, 246] width 48 height 15
click at [1156, 268] on link "Shipped" at bounding box center [1175, 268] width 93 height 17
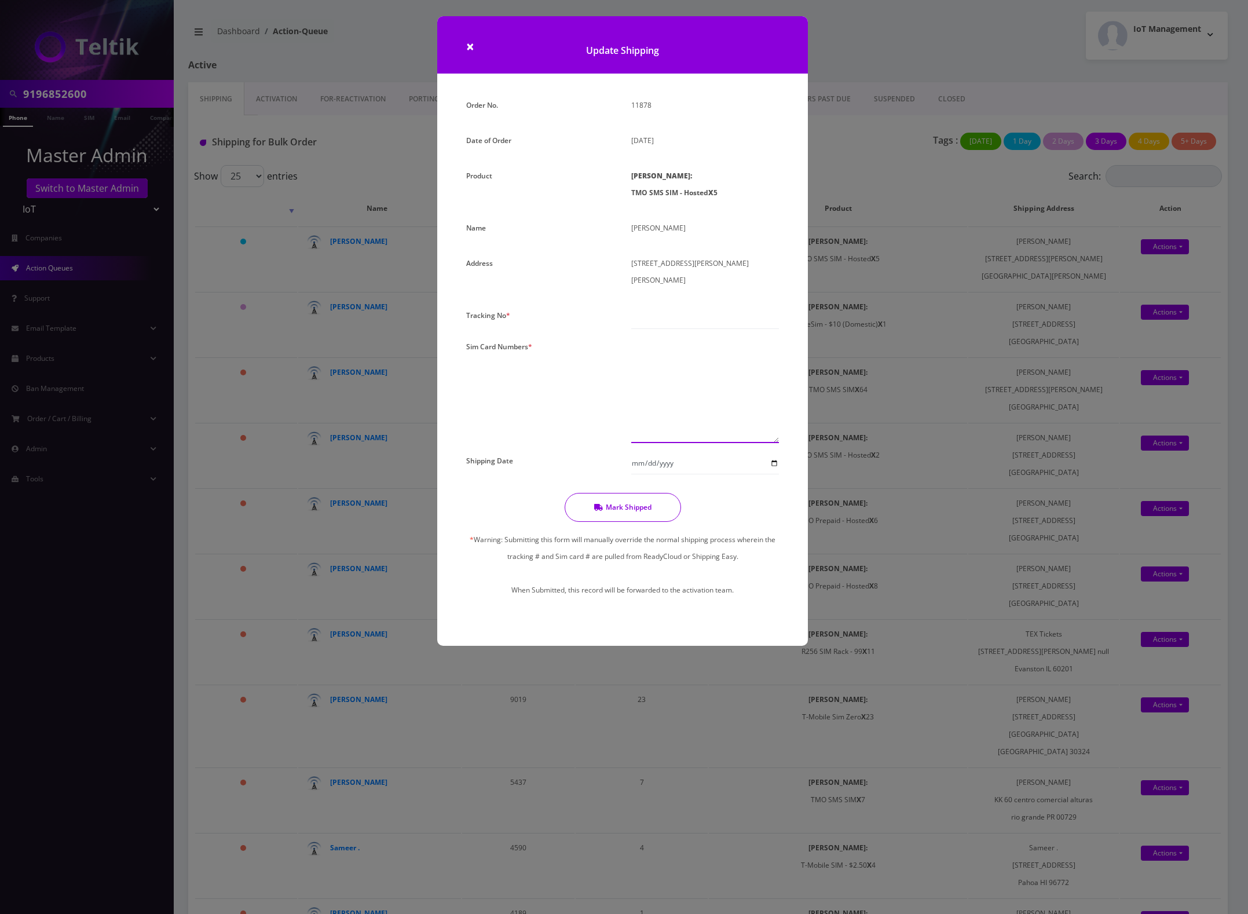
click at [673, 375] on textarea at bounding box center [705, 390] width 148 height 105
paste textarea "8901240397190063330 8901240397190267147 8901240397190057605 8901240397190113895…"
type textarea "8901240397190063330 8901240397190267147 8901240397190057605 8901240397190113895…"
click at [679, 316] on input "text" at bounding box center [705, 318] width 148 height 22
type input "000"
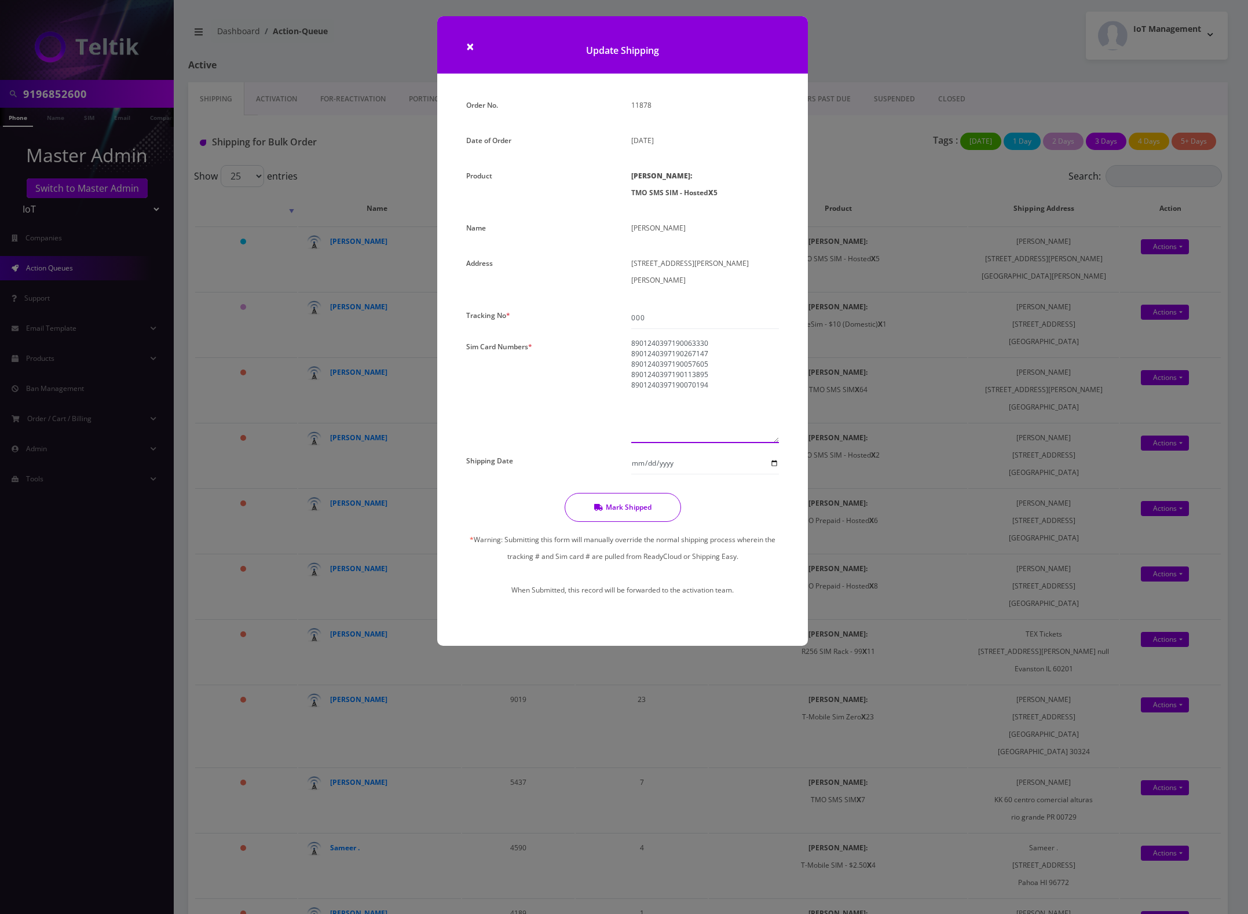
click at [745, 378] on textarea "8901240397190063330 8901240397190267147 8901240397190057605 8901240397190113895…" at bounding box center [705, 390] width 148 height 105
click at [623, 504] on button "Mark Shipped" at bounding box center [623, 507] width 116 height 29
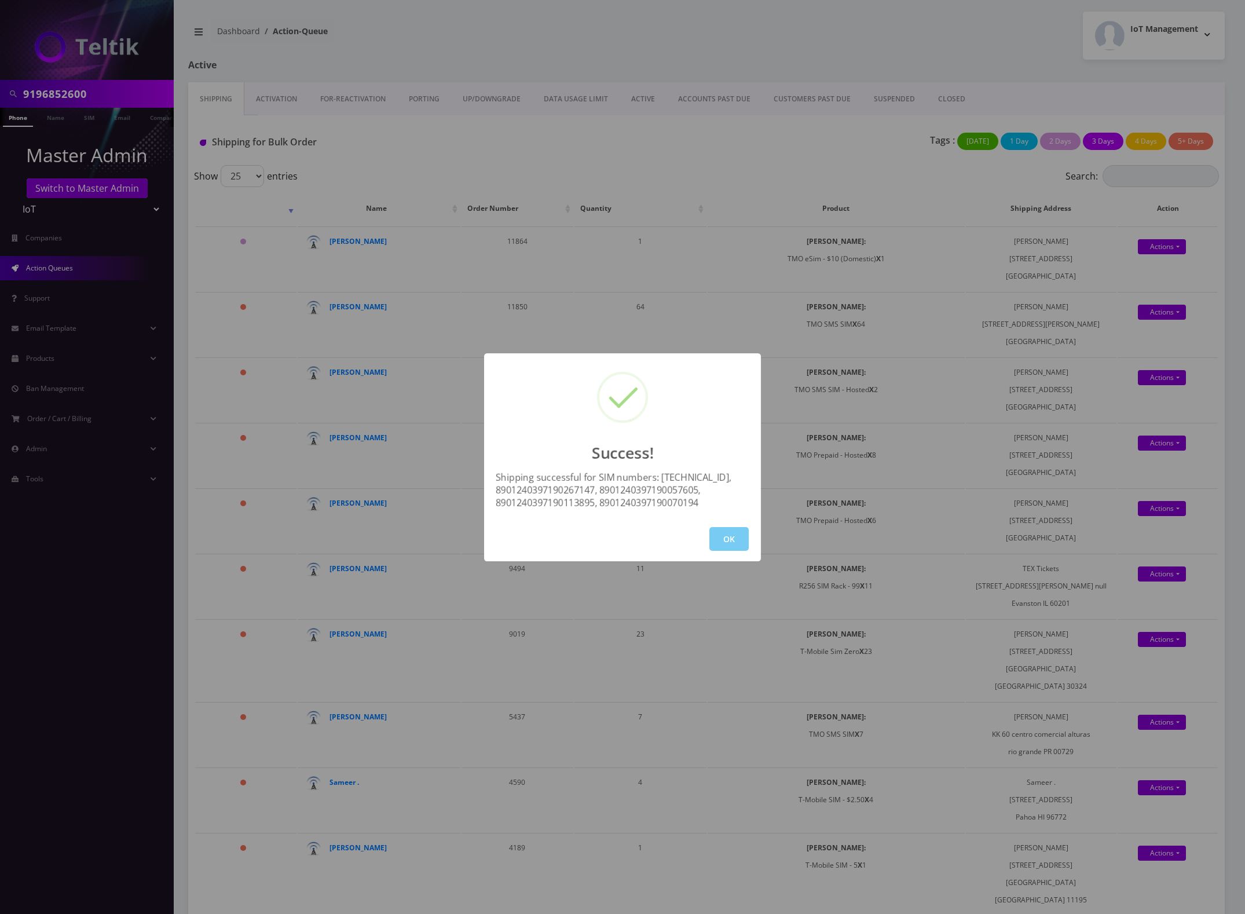
click at [728, 542] on button "OK" at bounding box center [729, 539] width 39 height 24
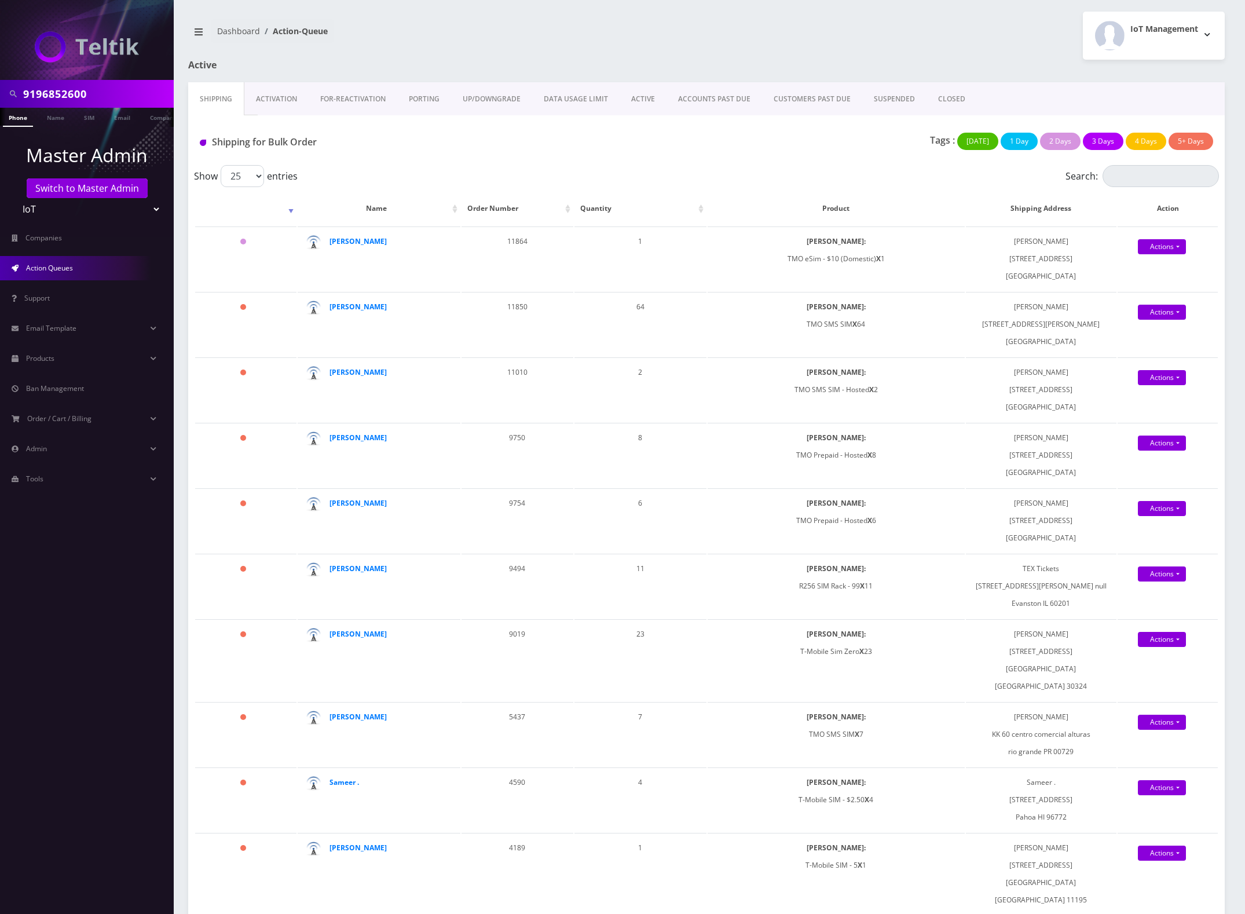
click at [266, 108] on link "Activation" at bounding box center [276, 99] width 64 height 34
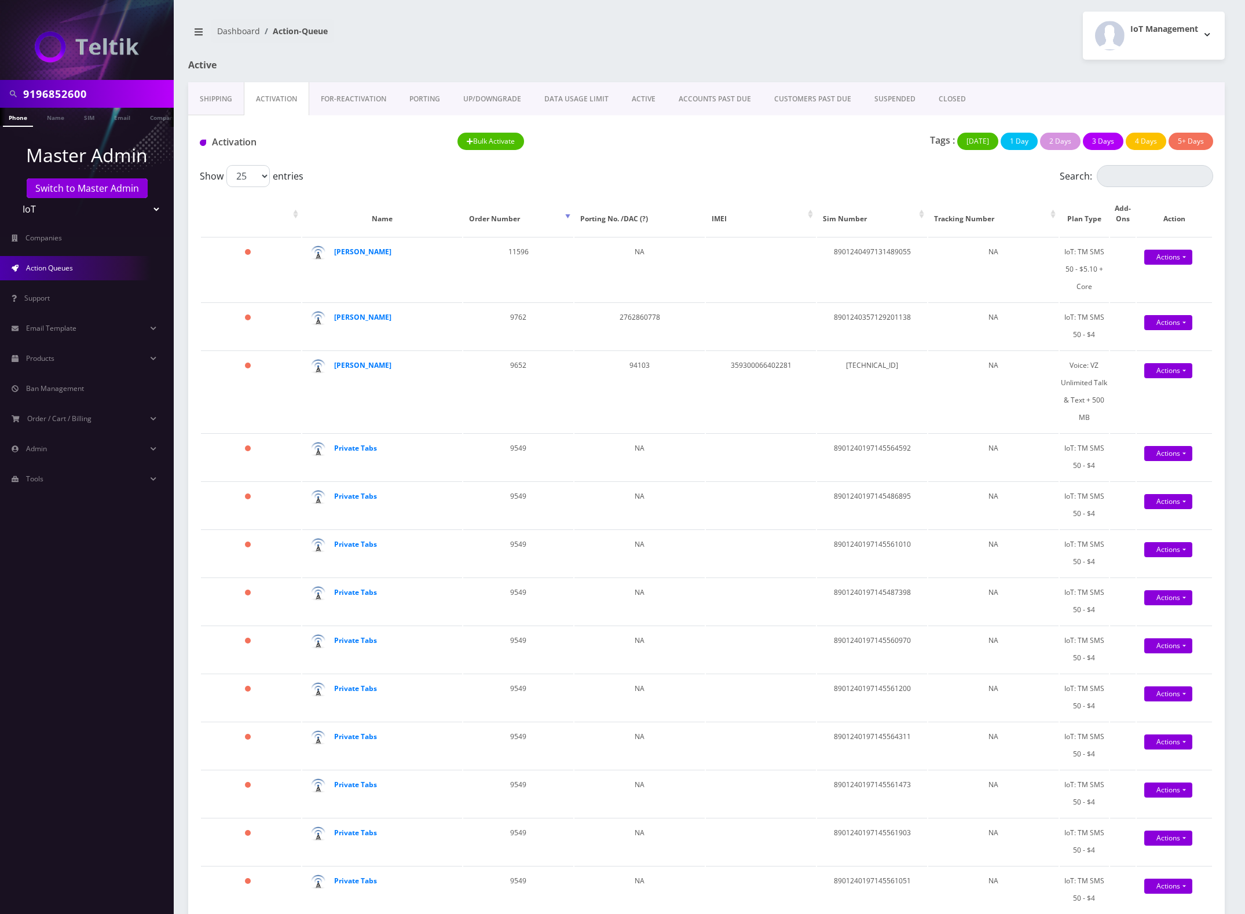
click at [221, 97] on link "Shipping" at bounding box center [216, 99] width 56 height 34
